Goal: Subscribe to service/newsletter

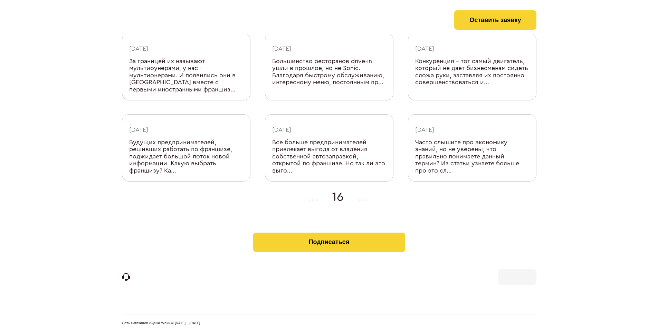
scroll to position [226, 0]
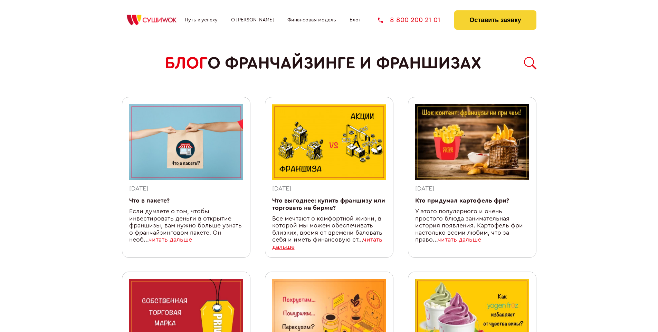
scroll to position [615, 0]
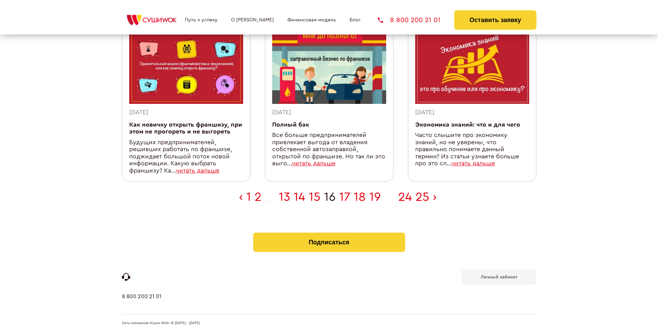
click at [499, 276] on b "Личный кабинет" at bounding box center [499, 277] width 37 height 4
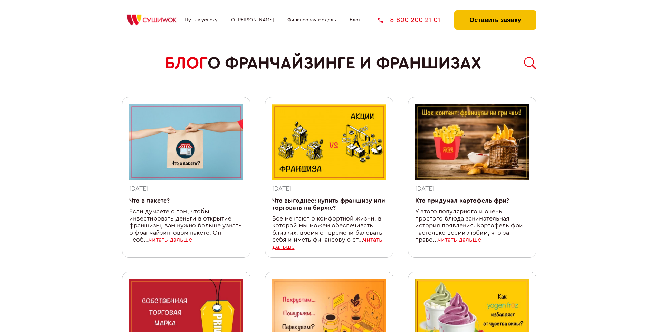
click at [495, 12] on button "Оставить заявку" at bounding box center [495, 19] width 82 height 19
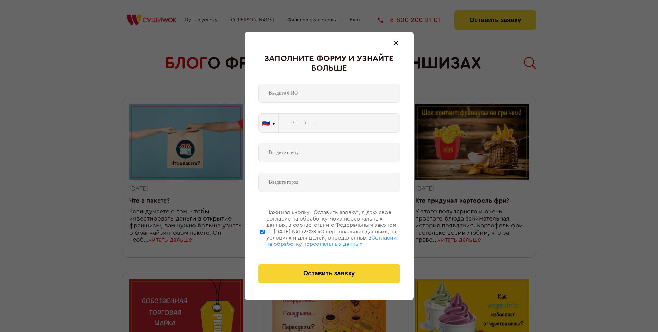
click at [320, 240] on span "Согласии на обработку персональных данных" at bounding box center [331, 241] width 131 height 12
click at [265, 240] on input "Нажимая кнопку “Оставить заявку”, я даю свое согласие на обработку моих персона…" at bounding box center [262, 231] width 4 height 55
checkbox input "false"
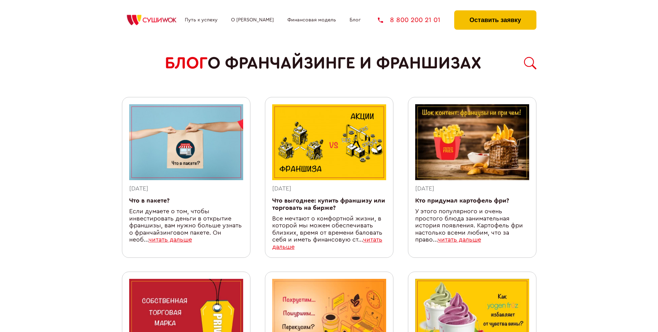
click at [495, 12] on button "Оставить заявку" at bounding box center [495, 19] width 82 height 19
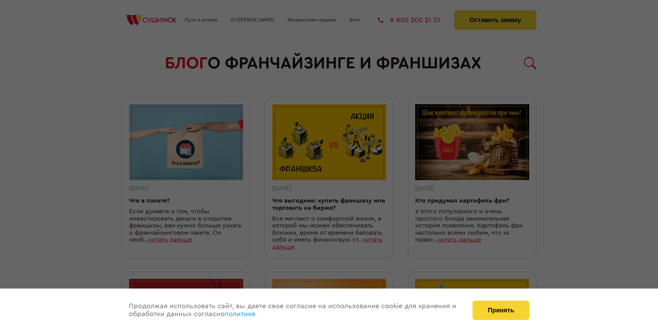
scroll to position [615, 0]
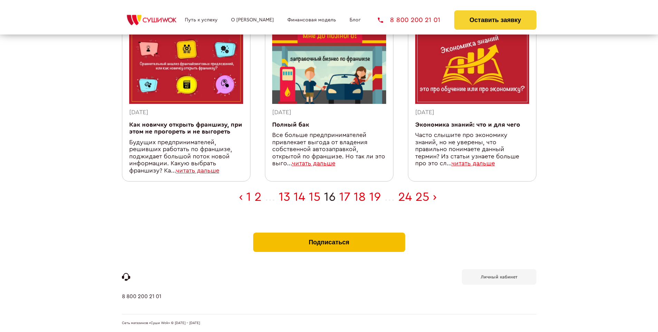
click at [329, 234] on button "Подписаться" at bounding box center [329, 242] width 152 height 19
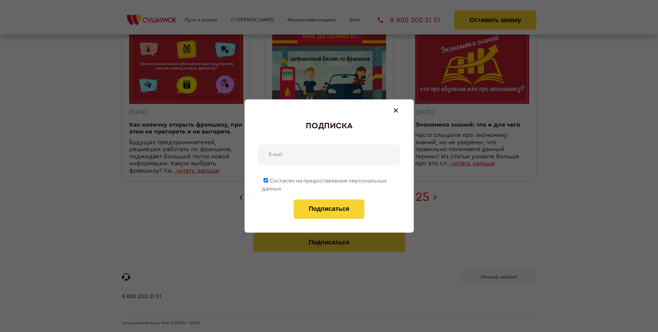
click at [325, 180] on span "Согласен на предоставление персональных данных" at bounding box center [324, 184] width 125 height 13
click at [268, 180] on input "Согласен на предоставление персональных данных" at bounding box center [266, 180] width 4 height 4
checkbox input "false"
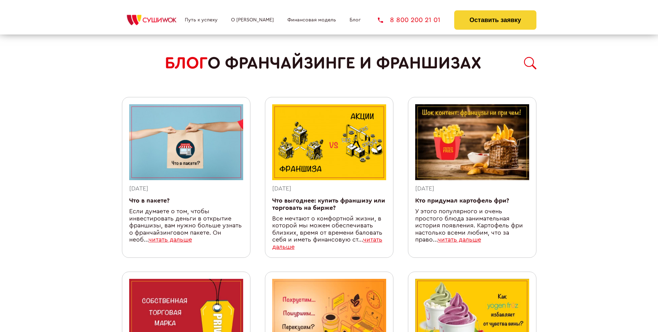
scroll to position [615, 0]
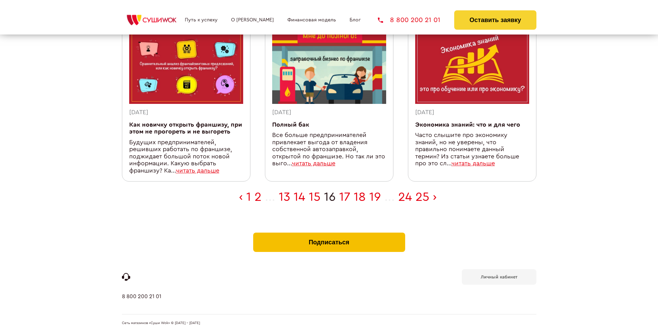
click at [329, 234] on button "Подписаться" at bounding box center [329, 242] width 152 height 19
